Goal: Transaction & Acquisition: Subscribe to service/newsletter

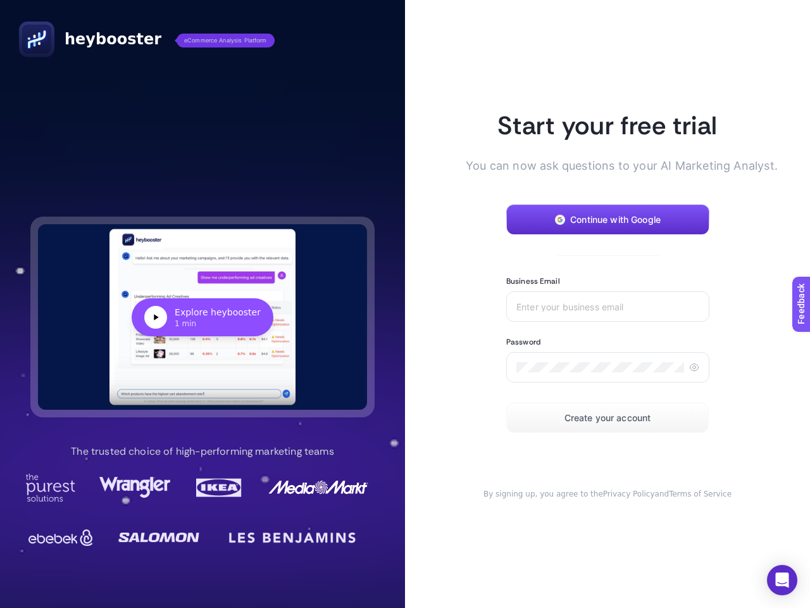
click at [405, 304] on article "Start your free trial You can now ask questions to your AI Marketing Analyst. C…" at bounding box center [607, 304] width 405 height 608
click at [203, 317] on div "Explore heybooster" at bounding box center [218, 312] width 86 height 13
click at [608, 220] on span "Continue with Google" at bounding box center [615, 220] width 91 height 10
click at [608, 306] on input "Business Email" at bounding box center [608, 306] width 183 height 10
click at [694, 367] on icon at bounding box center [694, 367] width 10 height 10
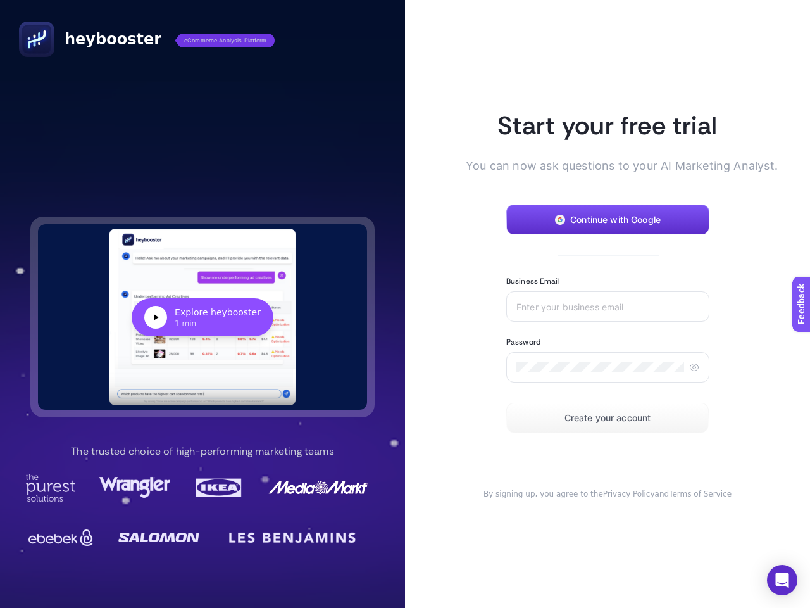
click at [608, 418] on span "Create your account" at bounding box center [608, 418] width 87 height 10
click at [783, 580] on icon "Open Intercom Messenger" at bounding box center [782, 579] width 13 height 15
